Goal: Information Seeking & Learning: Find specific fact

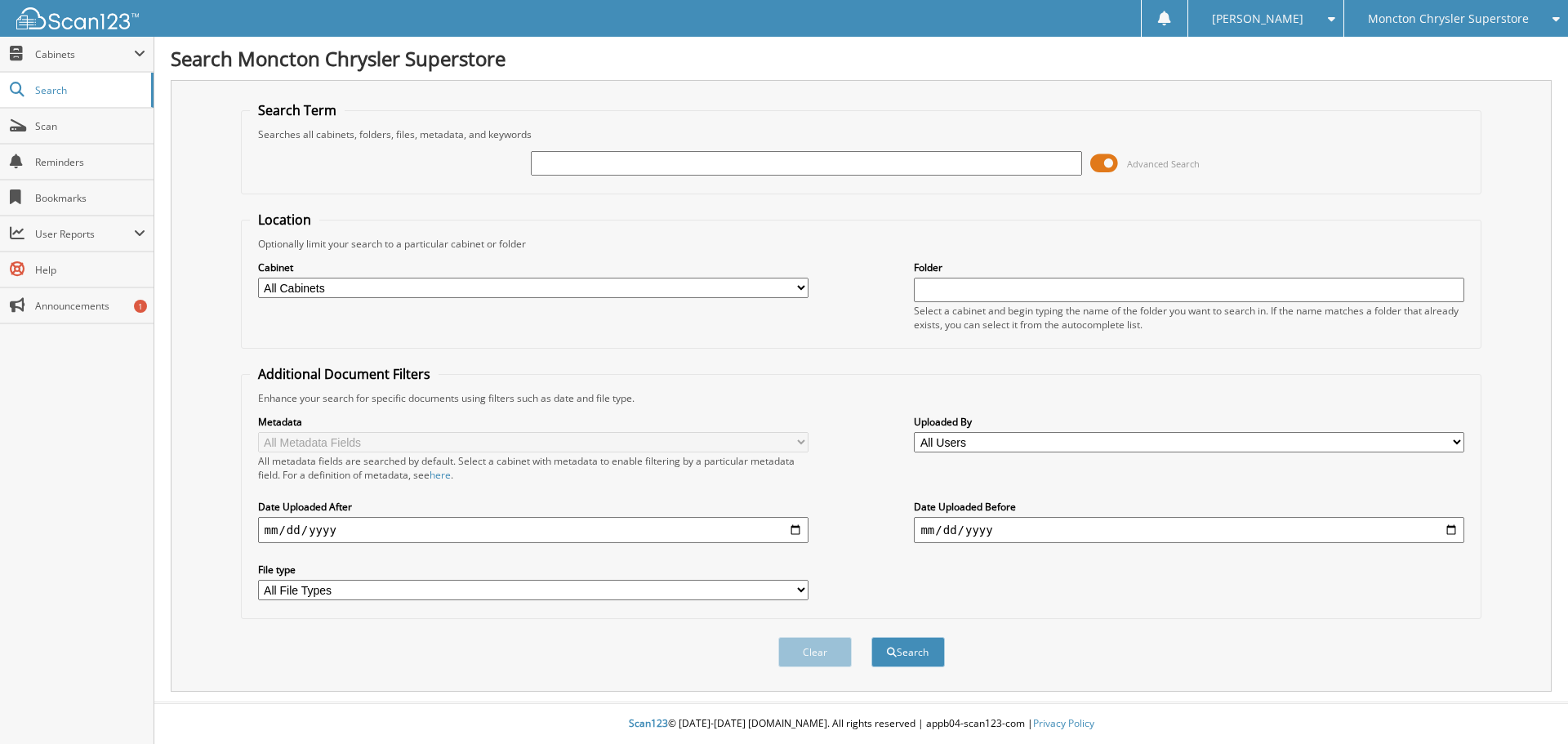
drag, startPoint x: 1109, startPoint y: 161, endPoint x: 1067, endPoint y: 161, distance: 42.0
click at [1067, 161] on div "Advanced Search" at bounding box center [861, 163] width 1223 height 44
click at [1097, 163] on span at bounding box center [1104, 163] width 27 height 25
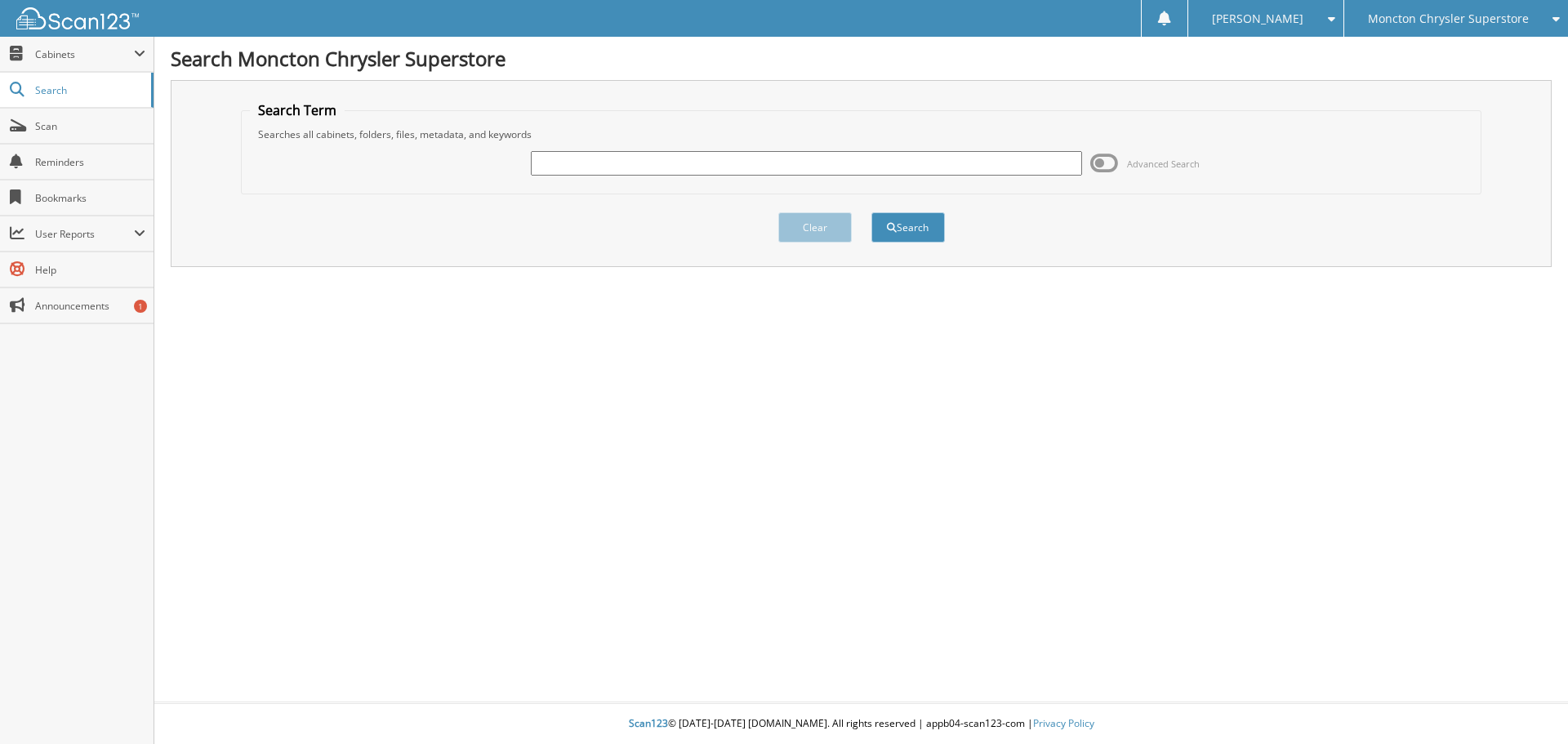
click at [608, 172] on input "text" at bounding box center [806, 163] width 551 height 25
type input "508142"
click at [872, 213] on button "Search" at bounding box center [908, 227] width 73 height 30
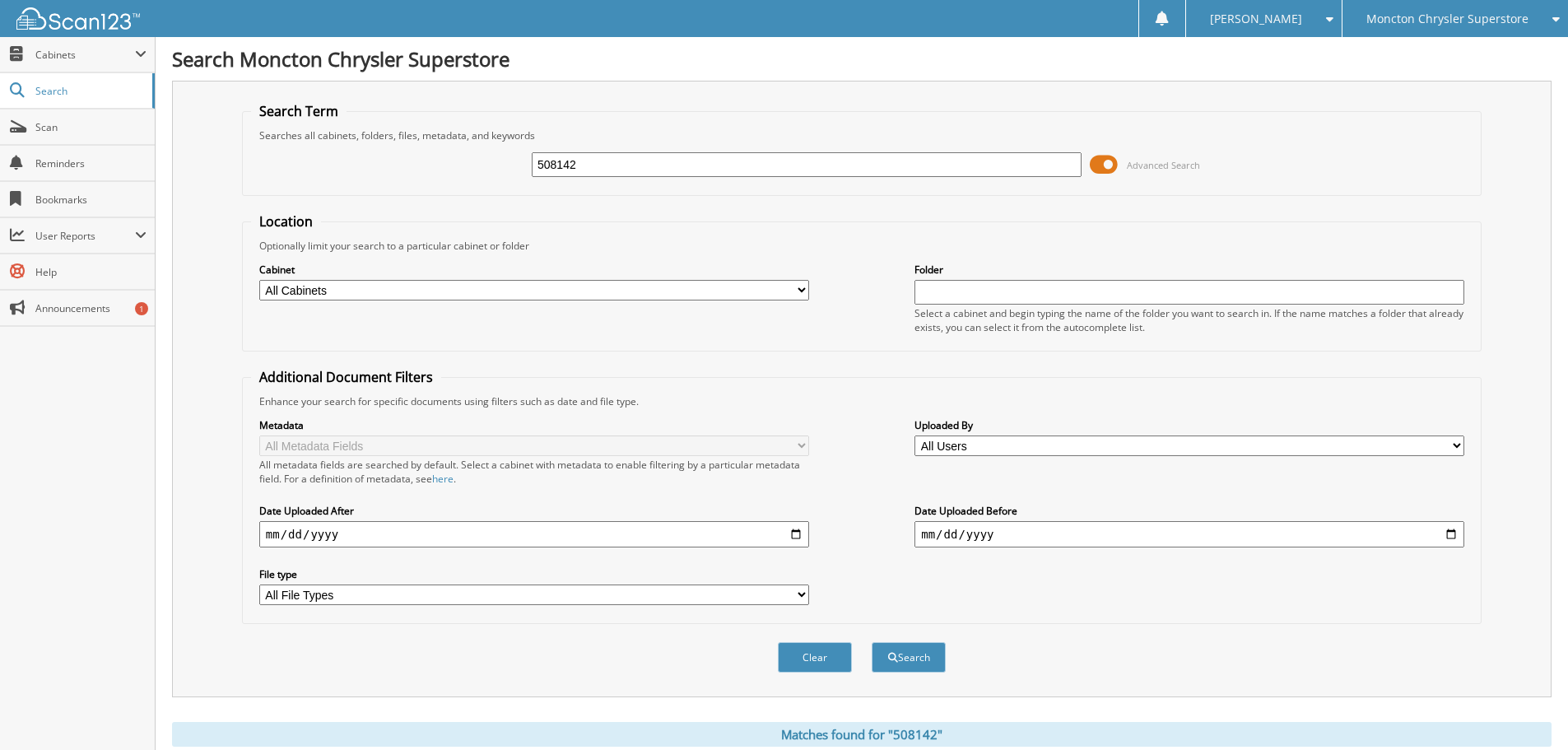
drag, startPoint x: 1108, startPoint y: 163, endPoint x: 1093, endPoint y: 163, distance: 15.0
click at [1093, 163] on span at bounding box center [1104, 164] width 28 height 25
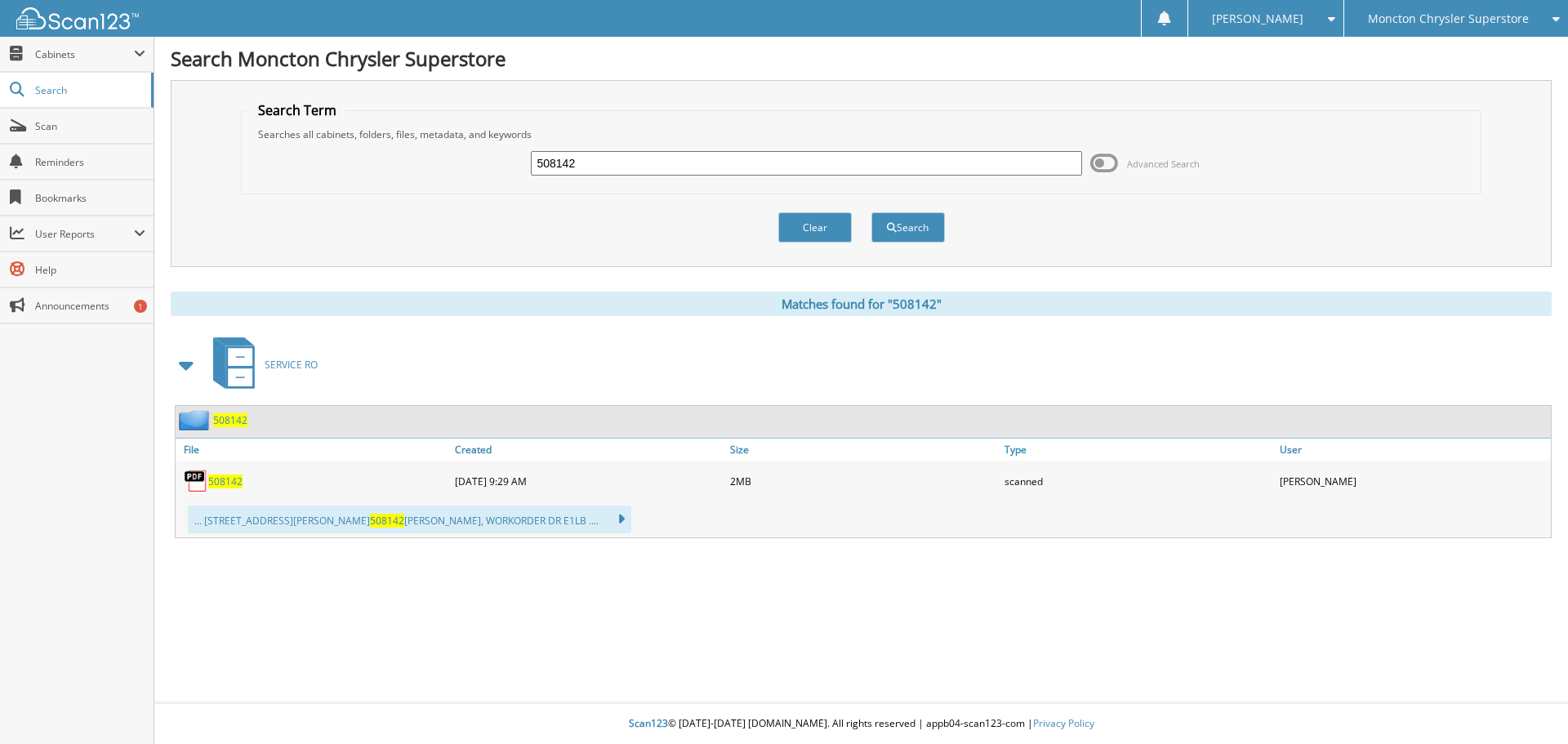
click at [1084, 162] on div "508142 Advanced Search" at bounding box center [861, 163] width 1223 height 44
click at [222, 476] on span "508142" at bounding box center [225, 481] width 34 height 14
